Goal: Task Accomplishment & Management: Manage account settings

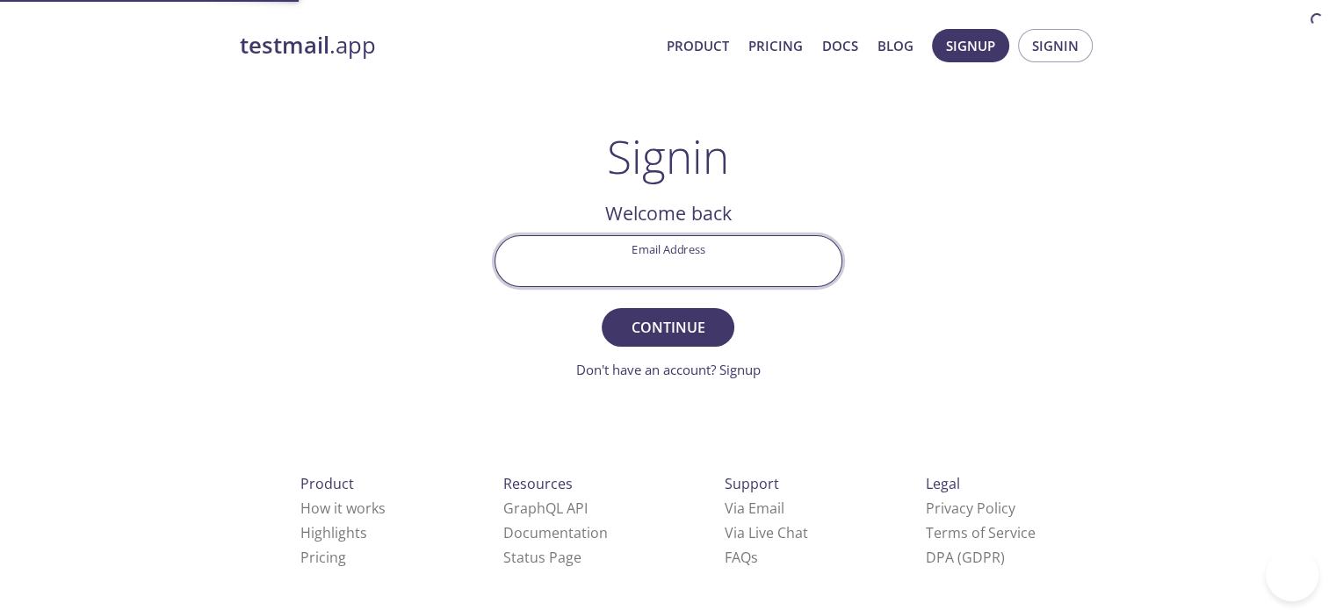
click at [724, 259] on input "Email Address" at bounding box center [668, 261] width 346 height 50
type input "[EMAIL_ADDRESS][DOMAIN_NAME]"
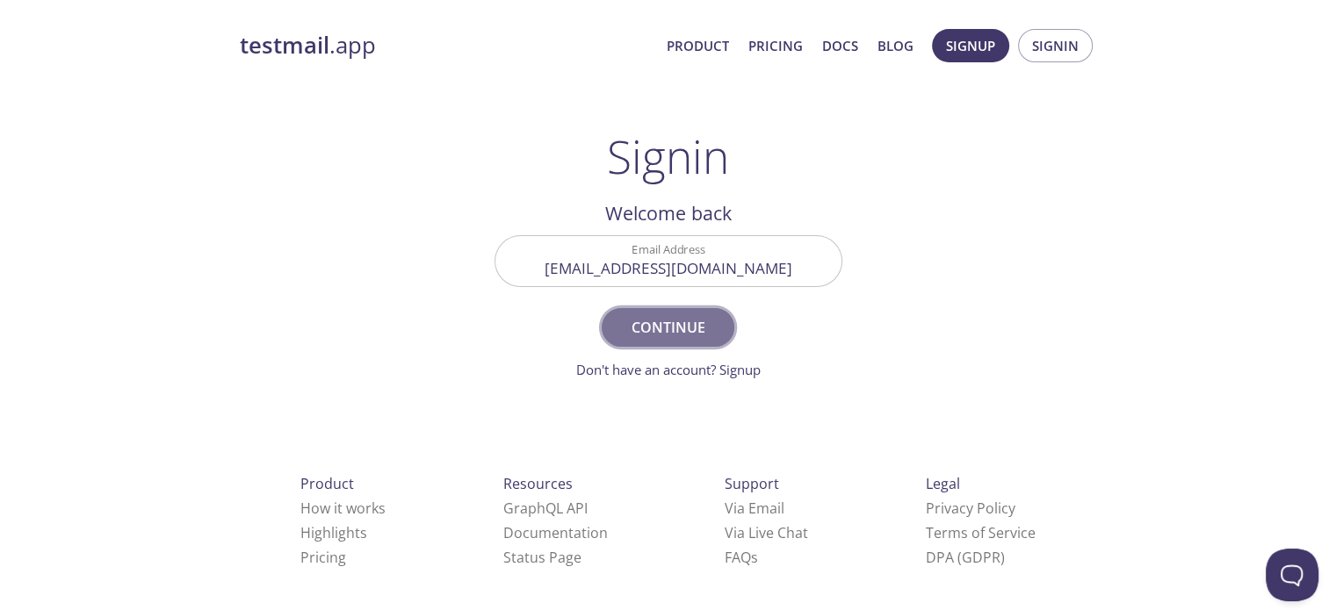
click at [690, 315] on span "Continue" at bounding box center [667, 327] width 93 height 25
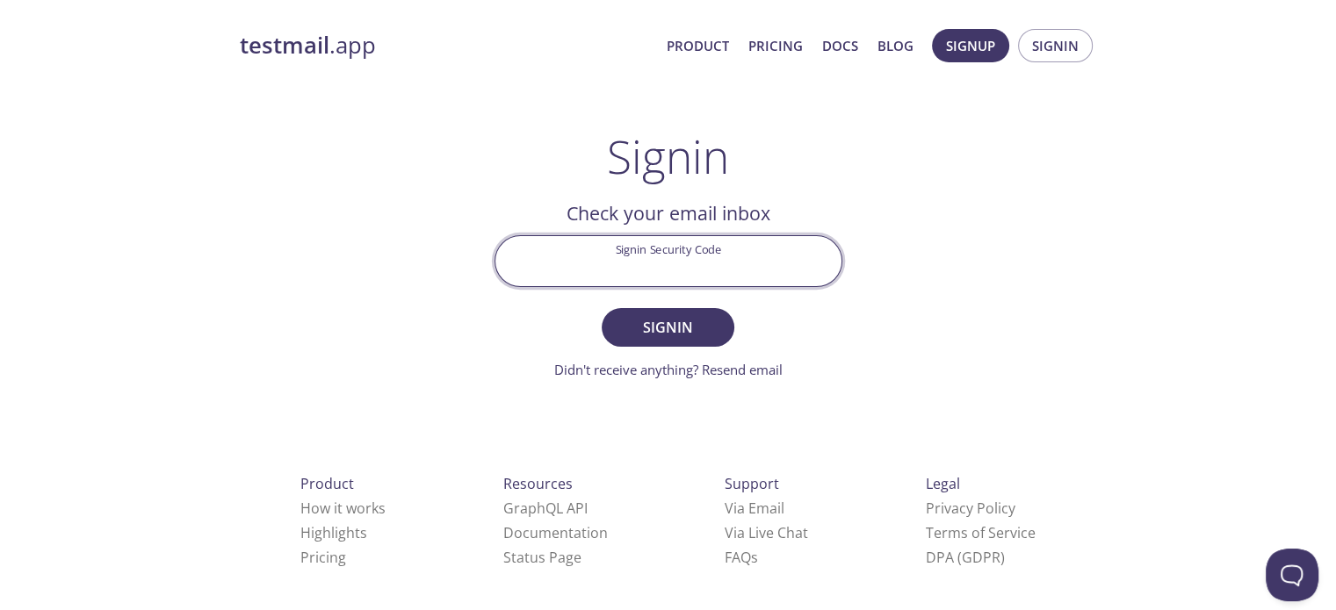
click at [720, 256] on input "Signin Security Code" at bounding box center [668, 261] width 346 height 50
paste input "1VLZ2AX"
type input "1VLZ2AX"
click at [602, 308] on button "Signin" at bounding box center [668, 327] width 132 height 39
